Goal: Task Accomplishment & Management: Complete application form

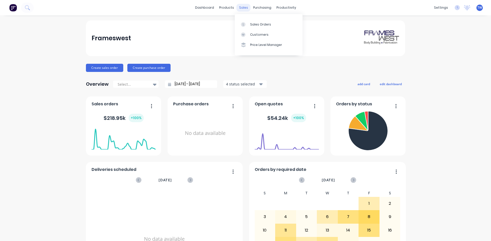
click at [240, 8] on div "sales" at bounding box center [243, 8] width 14 height 8
click at [255, 25] on div "Sales Orders" at bounding box center [260, 24] width 21 height 5
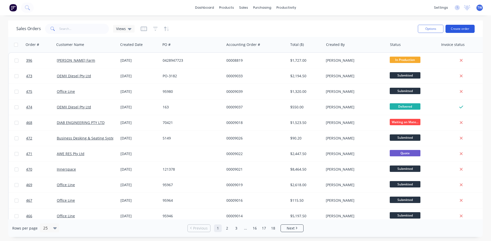
click at [455, 29] on button "Create order" at bounding box center [459, 29] width 29 height 8
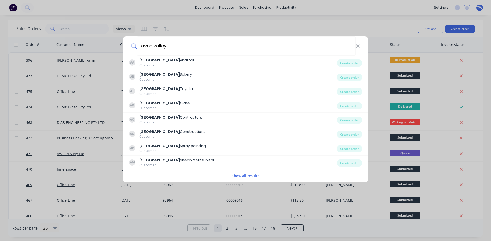
type input "avon valley"
click at [168, 91] on div "Avon Valley Toyota" at bounding box center [165, 88] width 53 height 5
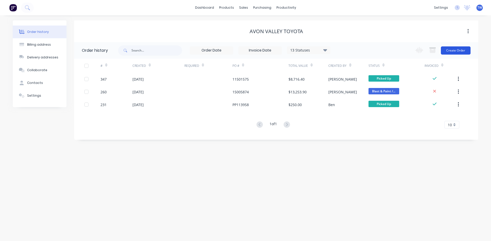
click at [451, 51] on button "Create Order" at bounding box center [456, 51] width 30 height 8
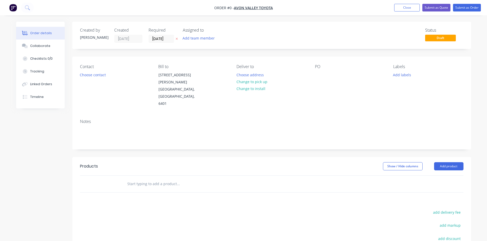
click at [177, 40] on icon at bounding box center [177, 38] width 2 height 3
click at [245, 81] on button "Change to pick up" at bounding box center [252, 81] width 36 height 7
click at [317, 75] on div at bounding box center [319, 74] width 8 height 7
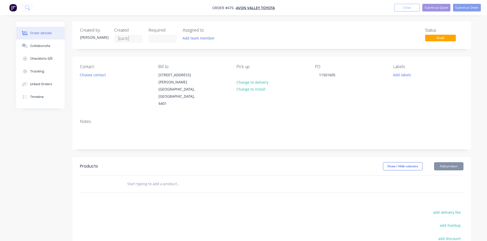
click at [457, 163] on button "Add product" at bounding box center [448, 167] width 29 height 8
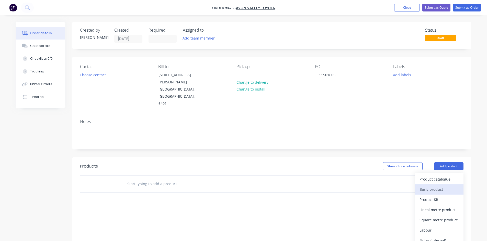
click at [438, 186] on div "Basic product" at bounding box center [438, 189] width 39 height 7
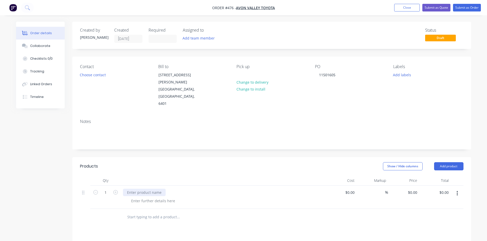
click at [141, 189] on div at bounding box center [144, 192] width 43 height 7
paste div
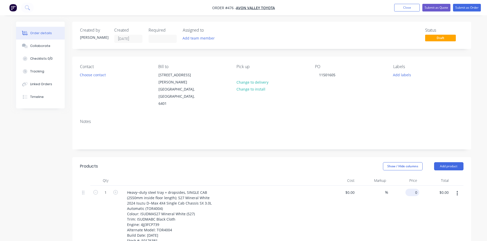
click at [413, 189] on div "0 $0.00" at bounding box center [412, 192] width 14 height 7
type input "$6,954.00"
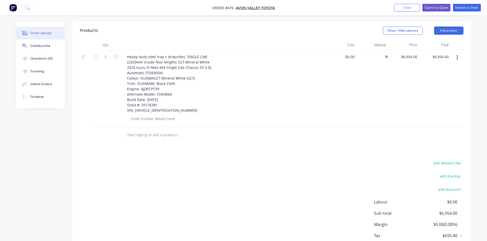
scroll to position [34, 0]
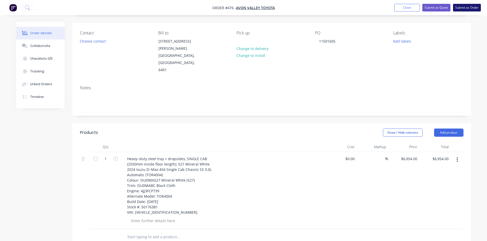
click at [468, 5] on button "Submit as Order" at bounding box center [467, 8] width 28 height 8
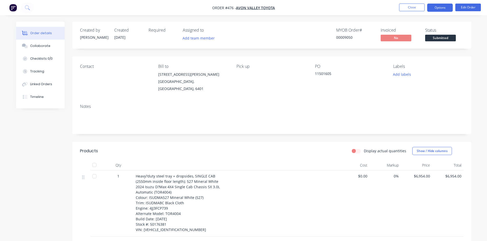
click at [443, 9] on button "Options" at bounding box center [440, 8] width 26 height 8
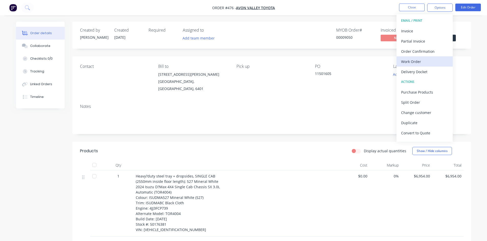
click at [416, 62] on div "Work Order" at bounding box center [424, 61] width 47 height 7
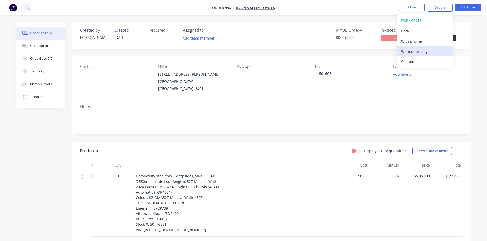
click at [420, 53] on div "Without pricing" at bounding box center [424, 51] width 47 height 7
